Goal: Information Seeking & Learning: Check status

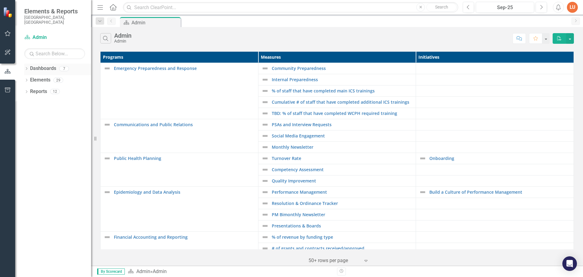
click at [41, 65] on link "Dashboards" at bounding box center [43, 68] width 26 height 7
click at [25, 67] on icon "Dropdown" at bounding box center [26, 68] width 4 height 3
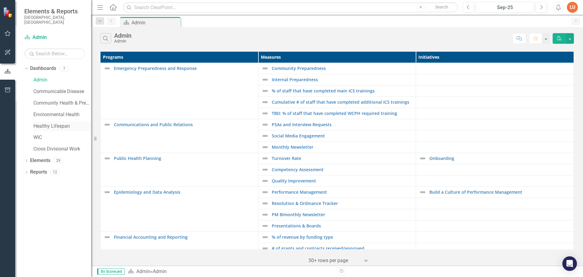
click at [52, 124] on link "Healthy Lifespan" at bounding box center [62, 126] width 58 height 7
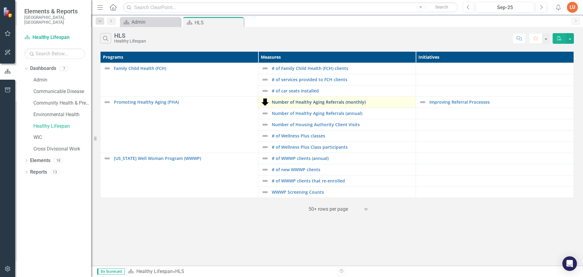
click at [351, 100] on link "Number of Healthy Aging Referrals (monthly)" at bounding box center [342, 102] width 141 height 5
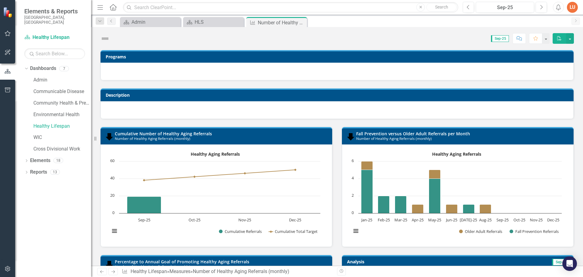
scroll to position [209, 0]
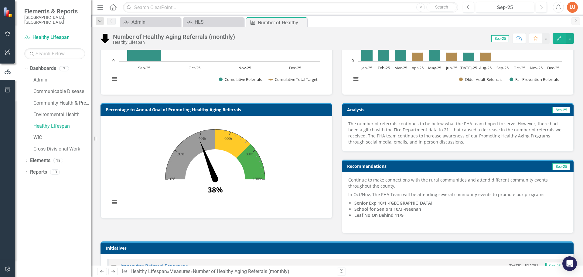
click at [385, 108] on h3 "Analysis" at bounding box center [401, 109] width 108 height 5
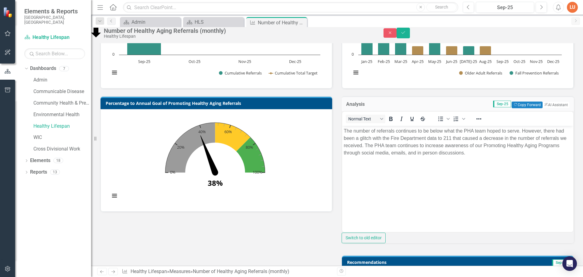
scroll to position [0, 0]
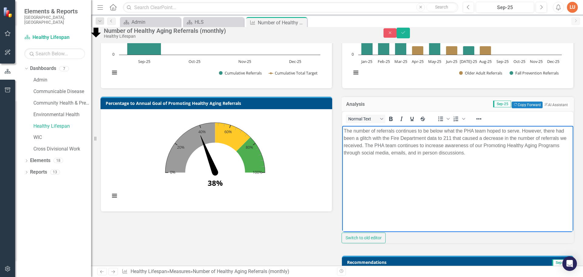
drag, startPoint x: 508, startPoint y: 155, endPoint x: 343, endPoint y: 129, distance: 166.7
click at [344, 129] on p "The number of referrals continues to be below what the PHA team hoped to serve.…" at bounding box center [458, 141] width 228 height 29
copy p "The number of referrals continues to be below what the PHA team hoped to serve.…"
drag, startPoint x: 117, startPoint y: 25, endPoint x: 458, endPoint y: 177, distance: 373.4
click at [397, 36] on button "Close" at bounding box center [389, 32] width 13 height 9
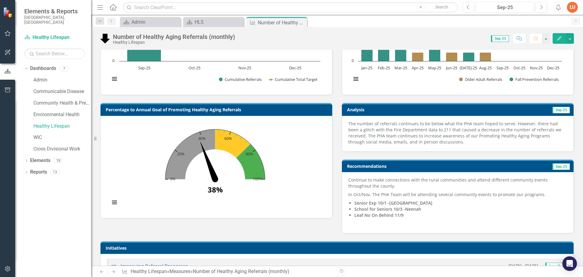
click at [432, 202] on li "Senior Exp 10/1 -[GEOGRAPHIC_DATA]" at bounding box center [460, 203] width 213 height 6
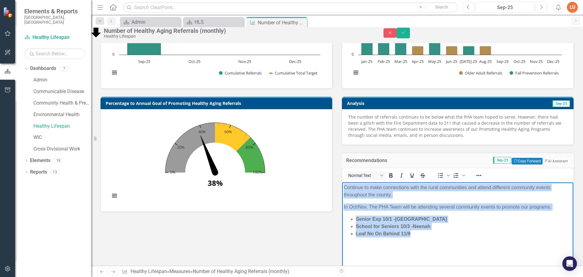
drag, startPoint x: 424, startPoint y: 236, endPoint x: 335, endPoint y: 176, distance: 107.7
click at [342, 182] on html "Continue to make connections with the rural communities and attend different co…" at bounding box center [457, 227] width 231 height 91
copy body "Continue to make connections with the rural communities and attend different co…"
